Goal: Task Accomplishment & Management: Use online tool/utility

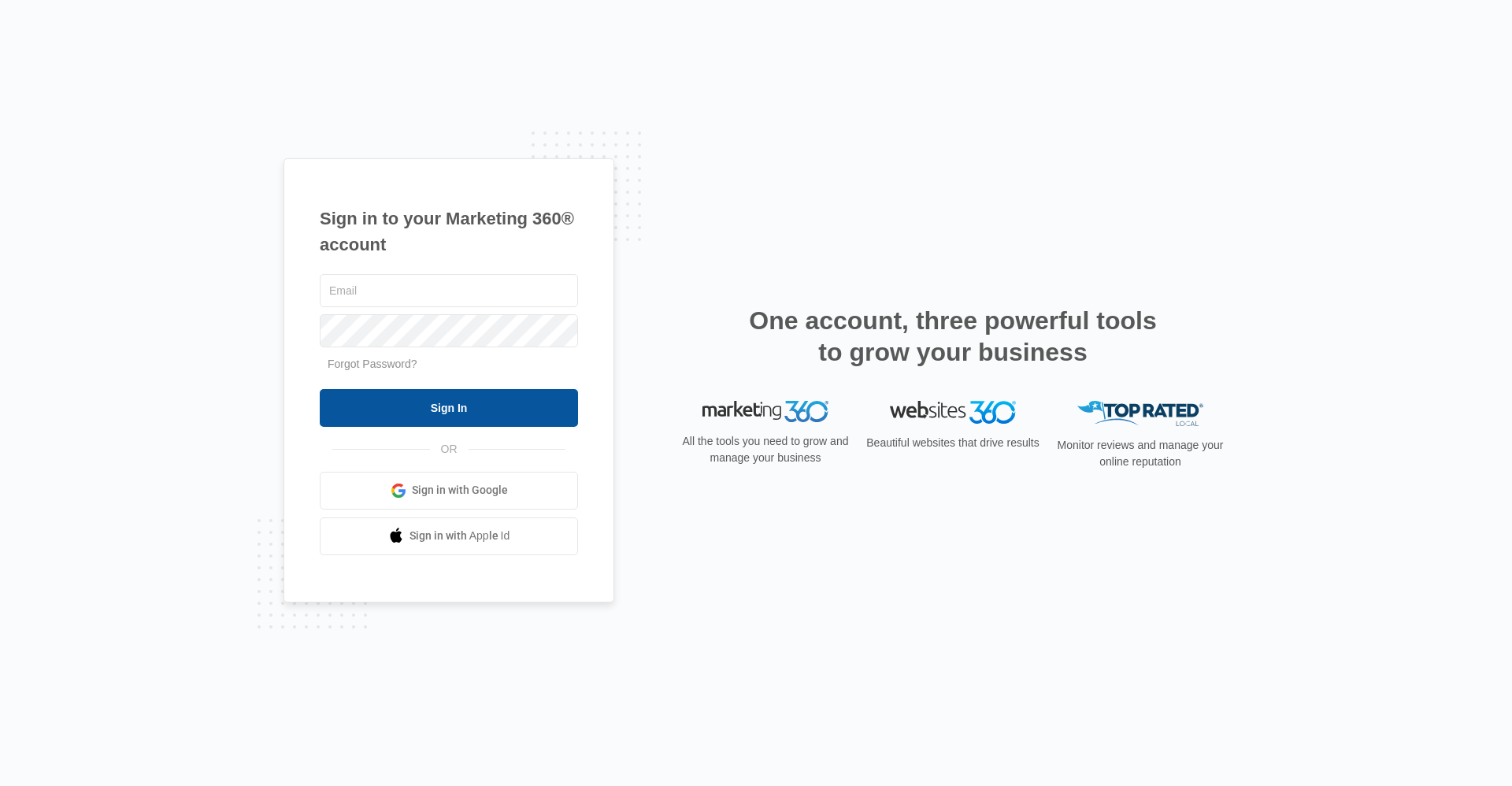
type input "[EMAIL_ADDRESS][DOMAIN_NAME]"
click at [485, 395] on input "Sign In" at bounding box center [448, 408] width 258 height 38
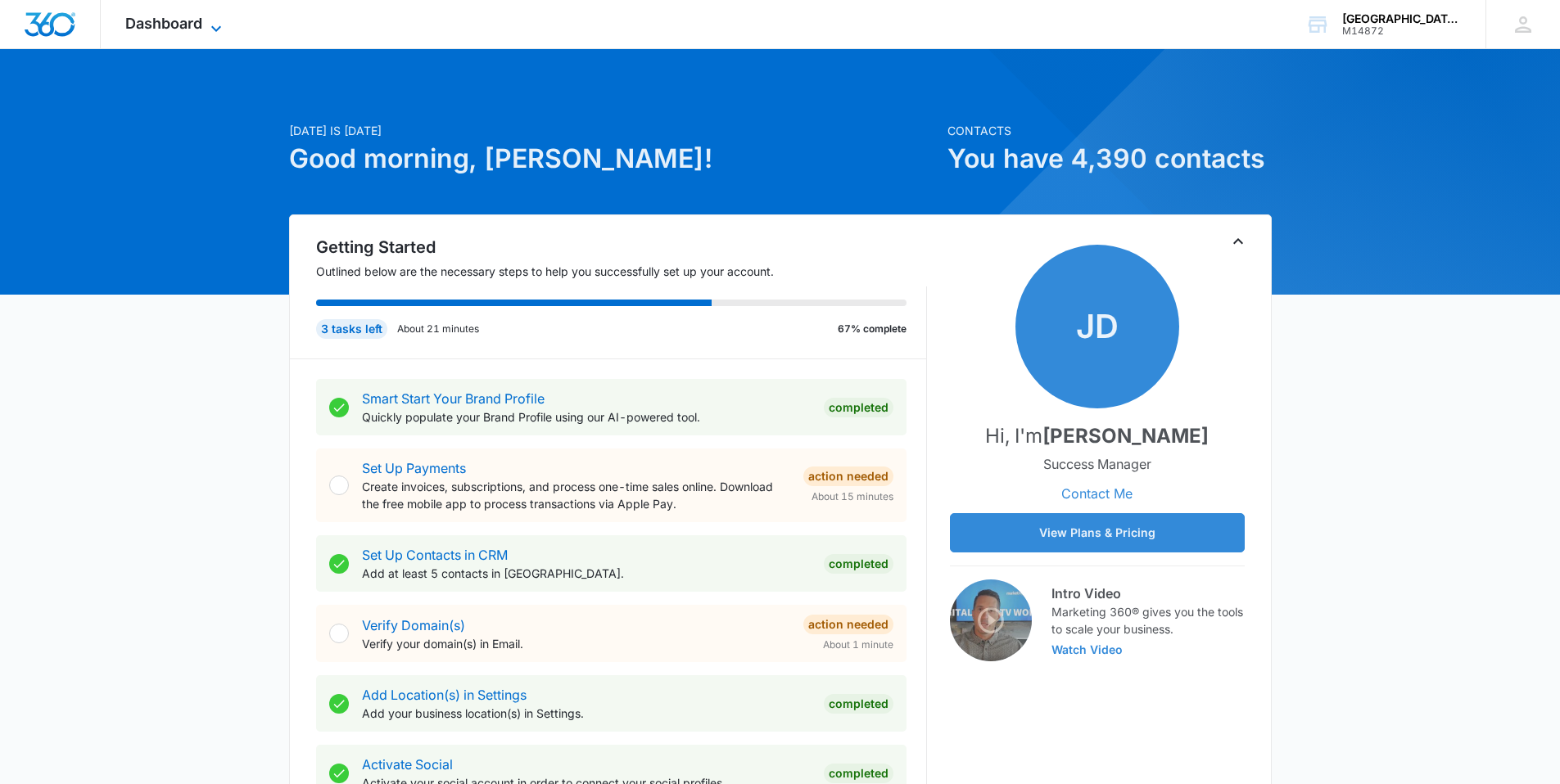
click at [188, 29] on span "Dashboard" at bounding box center [163, 24] width 77 height 17
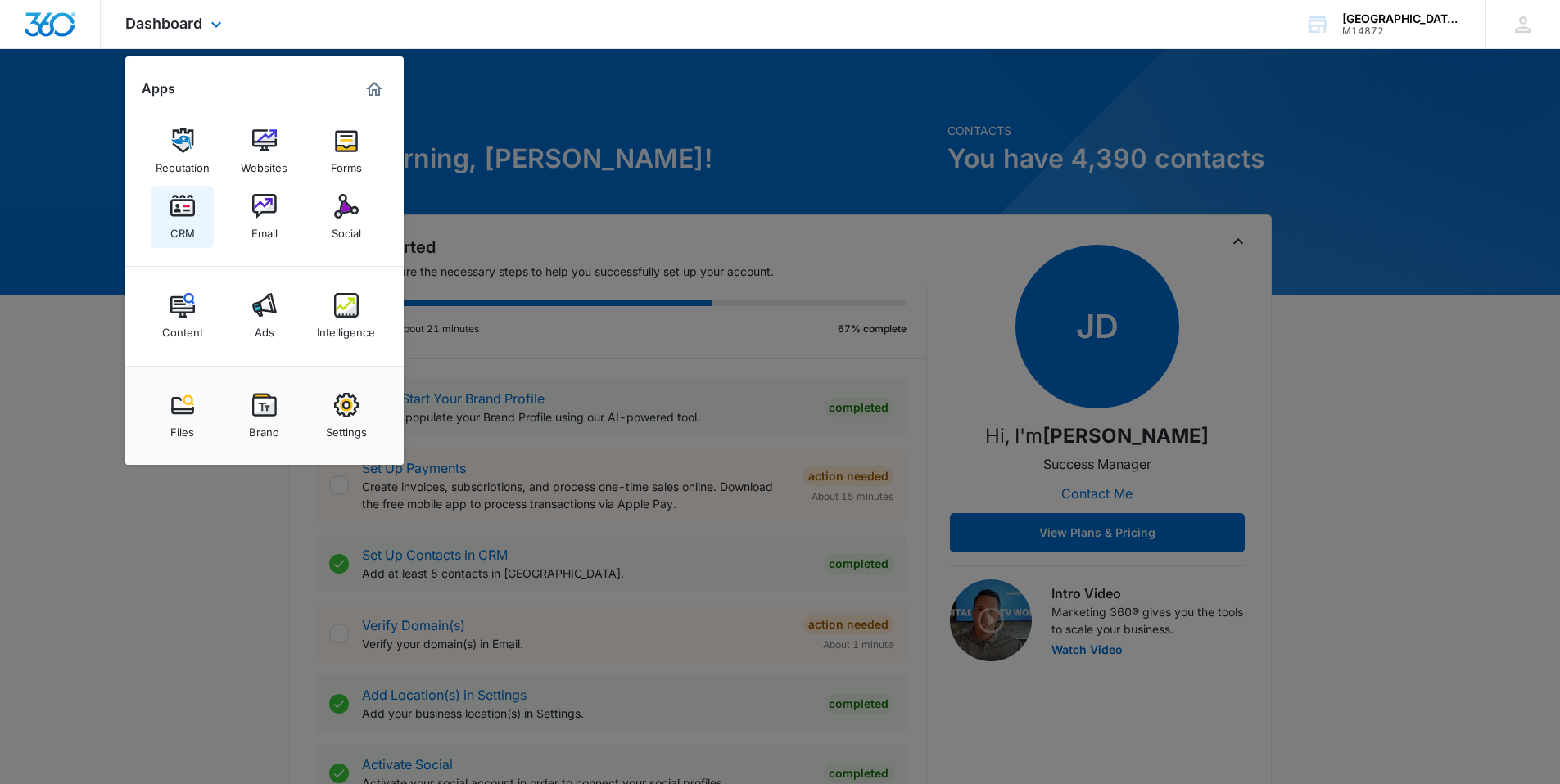
click at [188, 220] on div "CRM" at bounding box center [182, 229] width 24 height 21
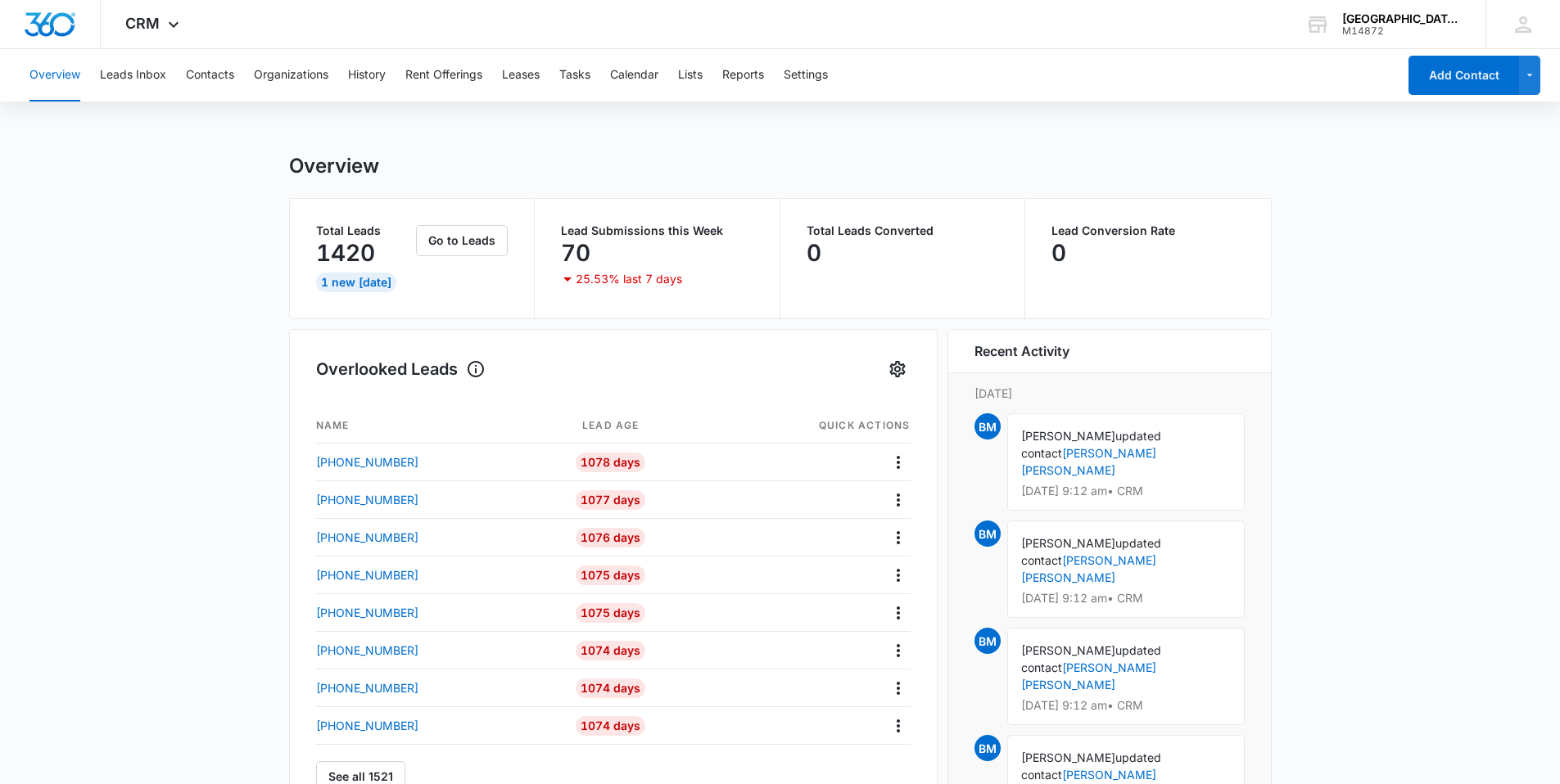
drag, startPoint x: 479, startPoint y: 0, endPoint x: 1207, endPoint y: 155, distance: 744.3
click at [1207, 155] on div "Overview" at bounding box center [781, 166] width 983 height 24
click at [214, 80] on button "Contacts" at bounding box center [210, 75] width 48 height 52
